Goal: Check status: Check status

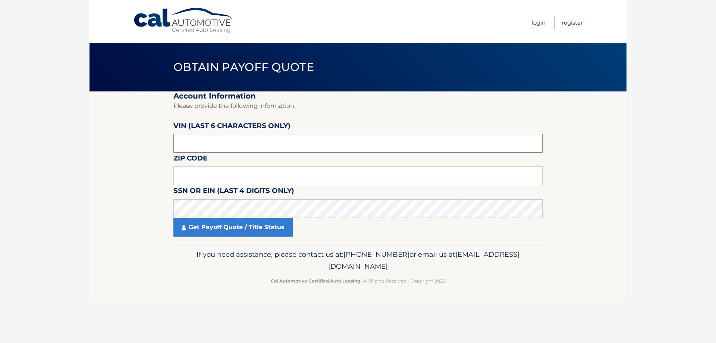
click at [178, 145] on input "text" at bounding box center [357, 143] width 369 height 19
type input "652909"
drag, startPoint x: 203, startPoint y: 177, endPoint x: 243, endPoint y: 171, distance: 40.7
click at [203, 177] on input "text" at bounding box center [357, 175] width 369 height 19
type input "10805"
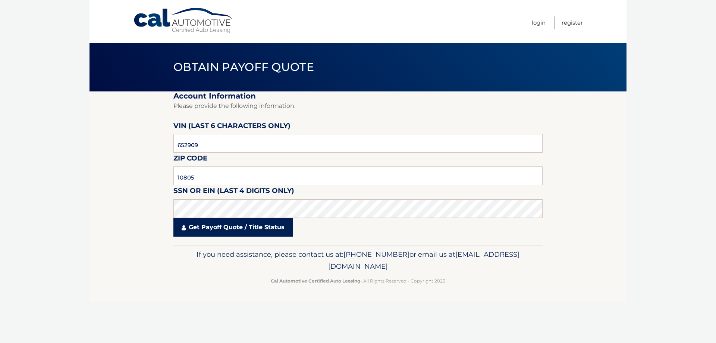
click at [218, 228] on link "Get Payoff Quote / Title Status" at bounding box center [232, 227] width 119 height 19
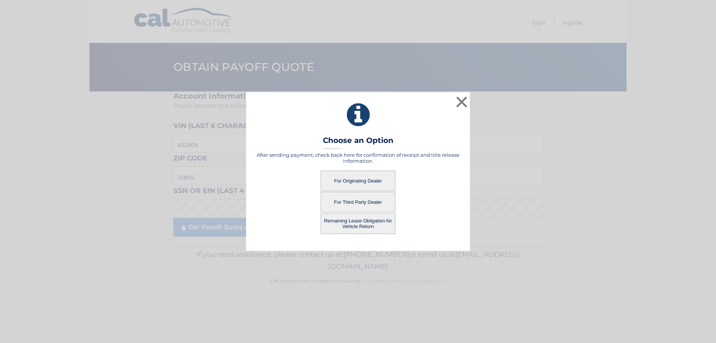
click at [367, 179] on button "For Originating Dealer" at bounding box center [358, 180] width 75 height 21
click at [364, 179] on button "For Originating Dealer" at bounding box center [358, 180] width 75 height 21
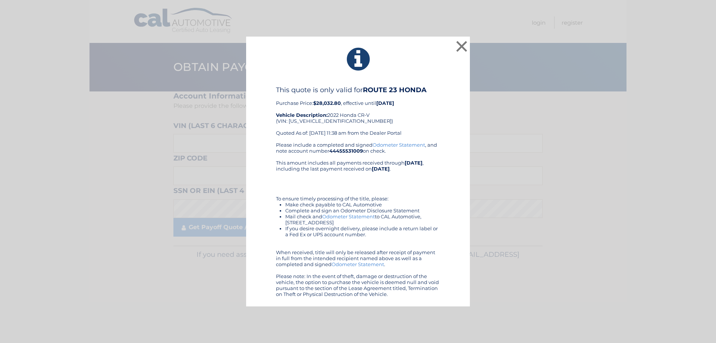
click at [331, 122] on div "This quote is only valid for ROUTE 23 HONDA Purchase Price: $28,032.80 , effect…" at bounding box center [358, 114] width 164 height 56
copy div "[US_VEHICLE_IDENTIFICATION_NUMBER]"
